Goal: Communication & Community: Ask a question

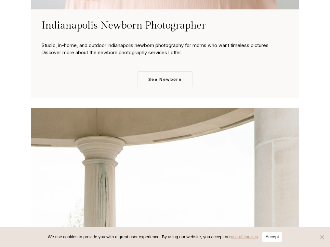
scroll to position [2561, 0]
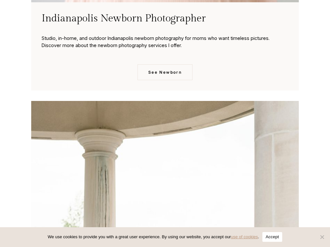
click at [273, 233] on button "Accept" at bounding box center [272, 237] width 20 height 10
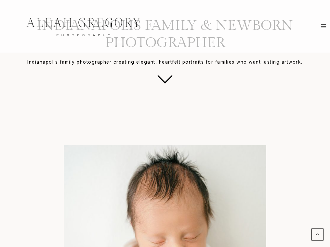
scroll to position [0, 0]
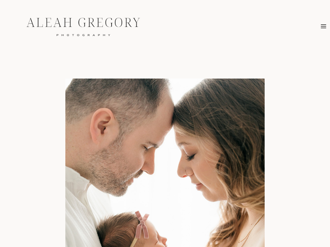
click at [323, 23] on icon "Toggle Menu" at bounding box center [323, 26] width 6 height 6
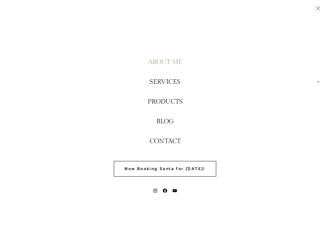
click at [177, 68] on link "About Me" at bounding box center [165, 62] width 316 height 20
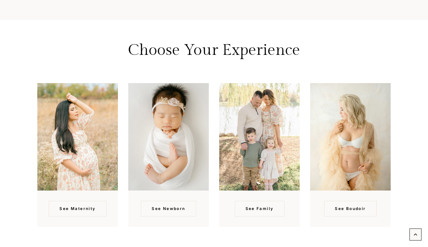
scroll to position [1374, 0]
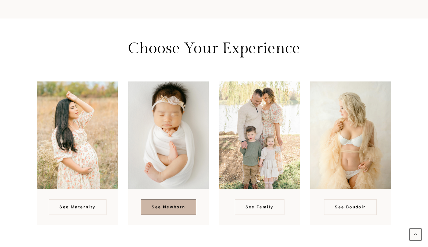
click at [165, 204] on span "See Newborn" at bounding box center [168, 207] width 33 height 6
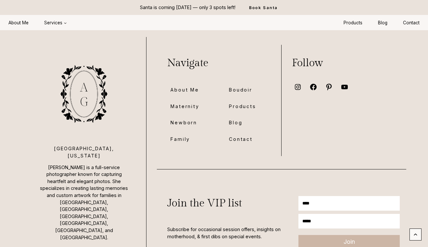
scroll to position [4364, 0]
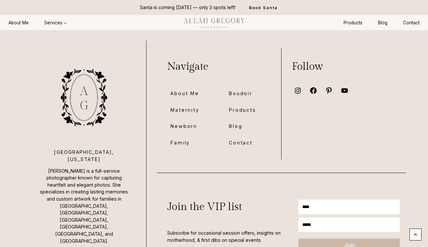
click at [189, 109] on span "Maternity" at bounding box center [185, 109] width 29 height 7
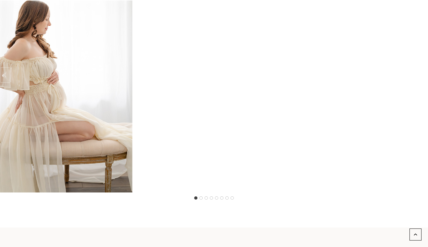
scroll to position [929, 0]
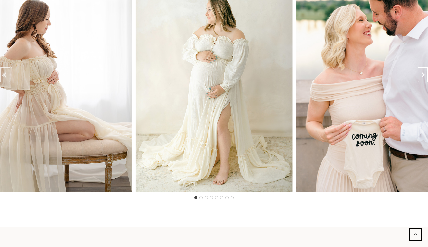
click at [424, 78] on button "Next slide" at bounding box center [423, 75] width 10 height 16
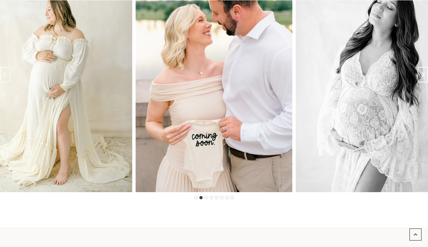
click at [424, 78] on button "Next slide" at bounding box center [423, 75] width 10 height 16
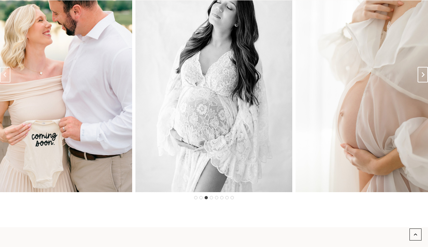
click at [424, 77] on button "Next slide" at bounding box center [423, 75] width 10 height 16
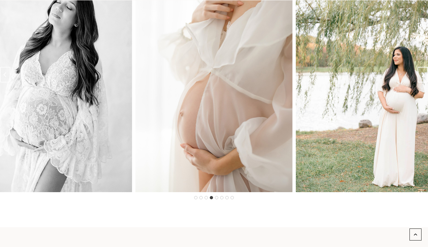
click at [424, 77] on button "Next slide" at bounding box center [423, 75] width 10 height 16
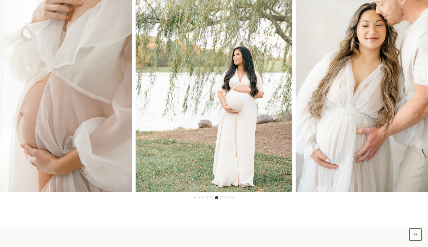
click at [424, 77] on button "Next slide" at bounding box center [423, 75] width 10 height 16
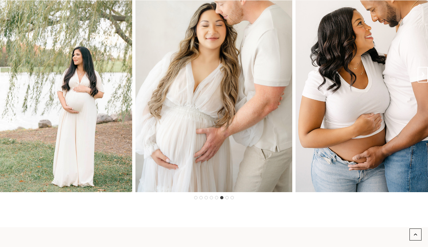
click at [424, 77] on button "Next slide" at bounding box center [423, 75] width 10 height 16
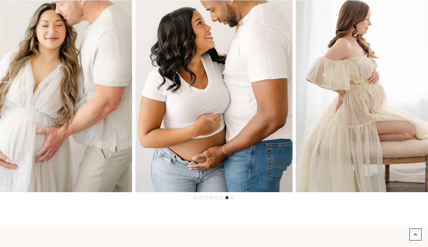
click at [424, 78] on button "Next slide" at bounding box center [423, 75] width 10 height 16
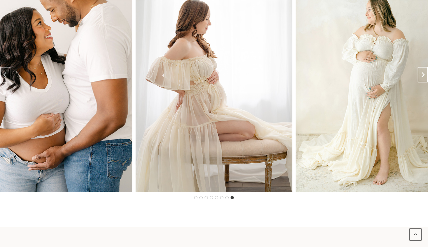
click at [425, 78] on button "Go to first slide" at bounding box center [423, 75] width 10 height 16
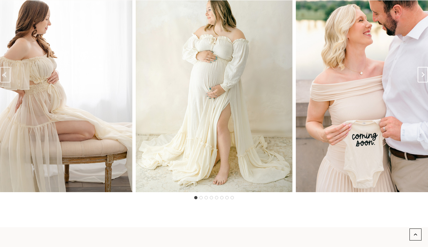
click at [426, 78] on button "Next slide" at bounding box center [423, 75] width 10 height 16
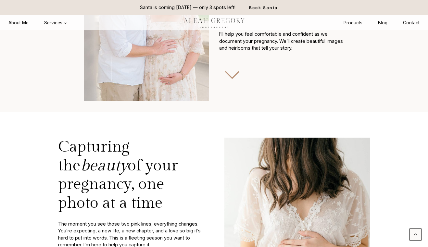
scroll to position [0, 0]
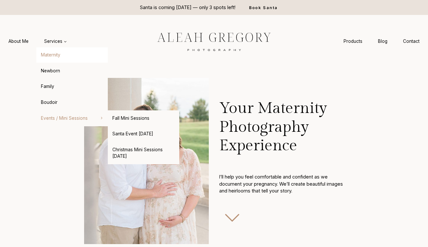
click at [51, 118] on span "Events / Mini Sessions Expand" at bounding box center [72, 118] width 63 height 6
click at [129, 132] on link "Santa Event [DATE]" at bounding box center [143, 134] width 71 height 16
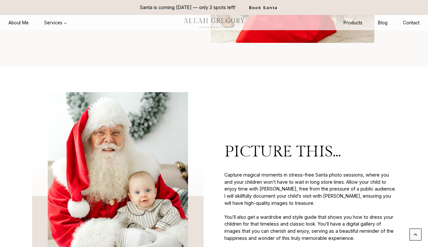
scroll to position [36, 0]
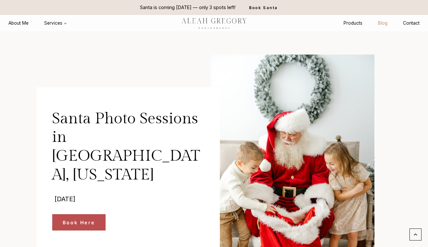
click at [385, 21] on link "Blog" at bounding box center [382, 23] width 25 height 12
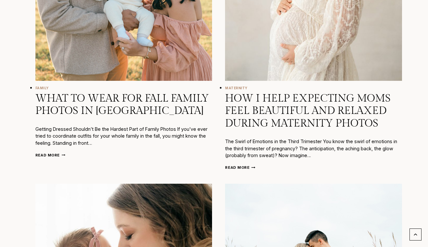
scroll to position [519, 0]
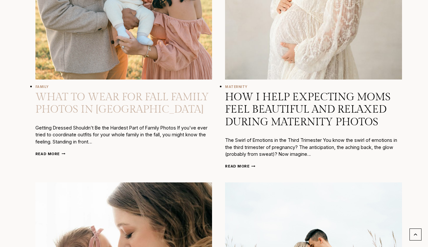
click at [156, 101] on link "What to Wear for Fall Family Photos in Indianapolis" at bounding box center [121, 103] width 173 height 25
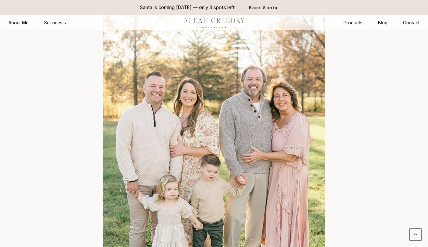
scroll to position [3033, 0]
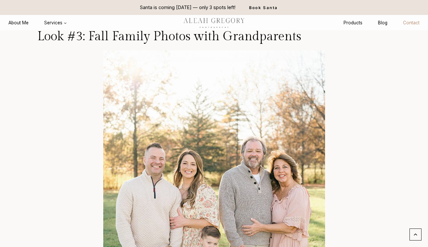
click at [411, 23] on link "Contact" at bounding box center [411, 23] width 32 height 12
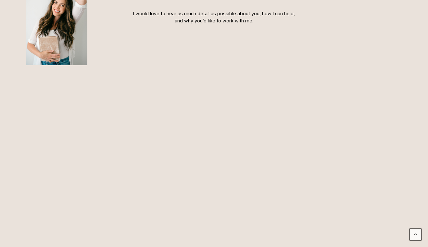
scroll to position [263, 0]
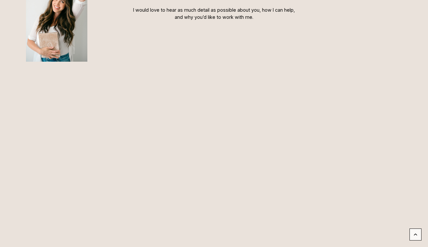
click at [120, 129] on div "TO: ALEAH I would love to hear as much detail as possible about you, how I can …" at bounding box center [214, 164] width 212 height 368
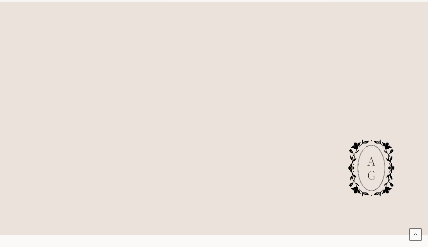
scroll to position [403, 0]
